Goal: Task Accomplishment & Management: Use online tool/utility

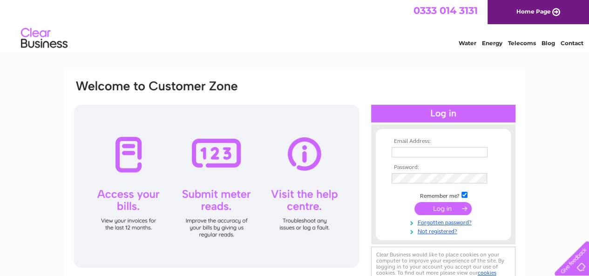
type input "neil@edinburghlibdems.org"
click at [441, 210] on input "submit" at bounding box center [442, 208] width 57 height 13
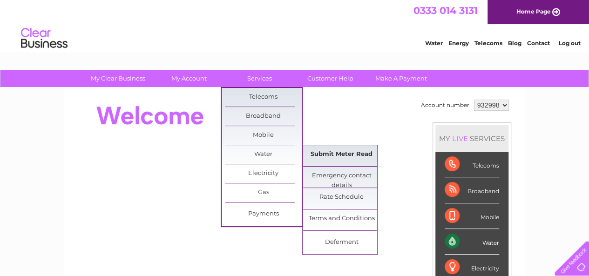
click at [339, 148] on link "Submit Meter Read" at bounding box center [341, 154] width 77 height 19
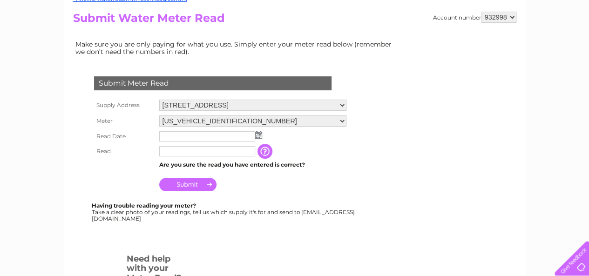
scroll to position [102, 0]
click at [256, 134] on img at bounding box center [258, 134] width 7 height 7
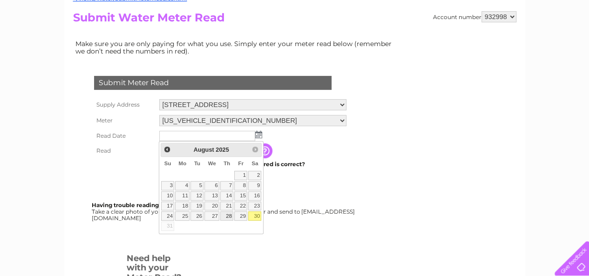
click at [230, 212] on link "28" at bounding box center [226, 215] width 13 height 9
type input "2025/08/28"
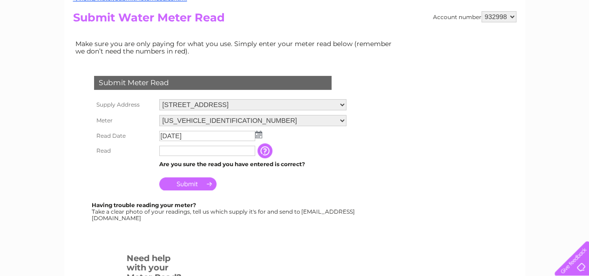
click at [198, 150] on input "text" at bounding box center [207, 151] width 96 height 10
type input "00010"
click at [193, 182] on input "Submit" at bounding box center [187, 184] width 57 height 13
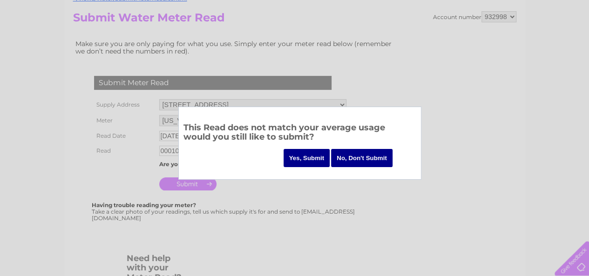
click at [315, 150] on input "Yes, Submit" at bounding box center [306, 158] width 47 height 18
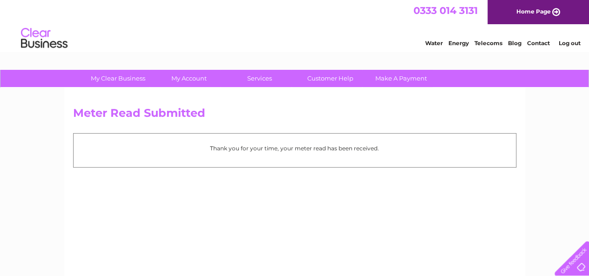
click at [569, 40] on link "Log out" at bounding box center [569, 43] width 22 height 7
